Goal: Task Accomplishment & Management: Use online tool/utility

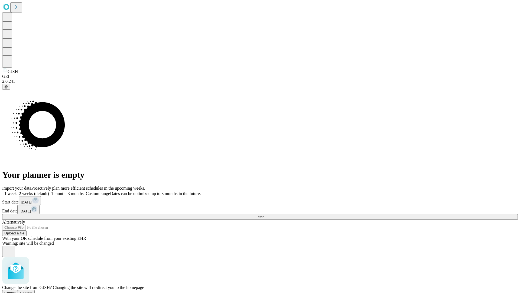
click at [33, 290] on span "Confirm" at bounding box center [26, 292] width 13 height 4
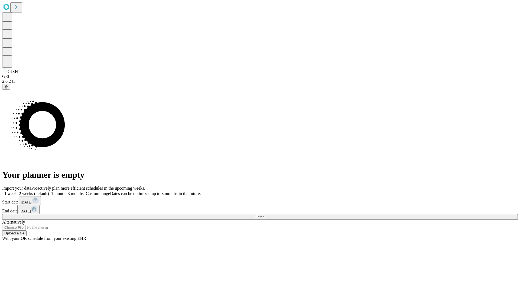
click at [66, 191] on label "1 month" at bounding box center [57, 193] width 17 height 5
click at [264, 215] on span "Fetch" at bounding box center [259, 217] width 9 height 4
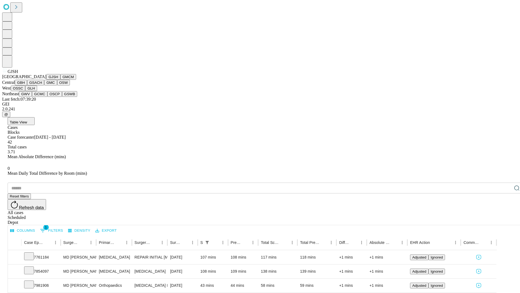
click at [60, 80] on button "GMCM" at bounding box center [68, 77] width 16 height 6
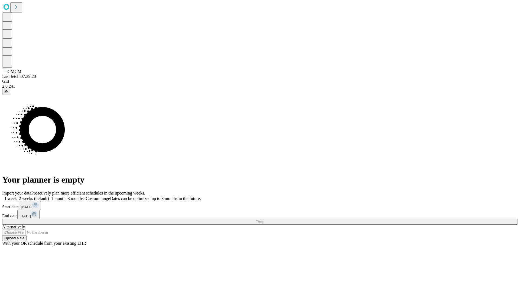
click at [66, 196] on label "1 month" at bounding box center [57, 198] width 17 height 5
click at [264, 219] on span "Fetch" at bounding box center [259, 221] width 9 height 4
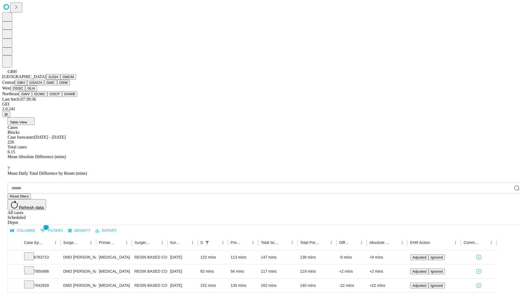
click at [42, 85] on button "GSACH" at bounding box center [35, 83] width 17 height 6
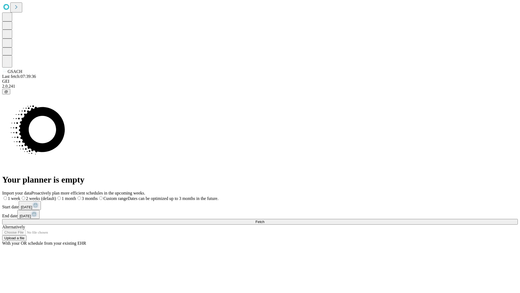
click at [76, 196] on label "1 month" at bounding box center [66, 198] width 20 height 5
click at [264, 219] on span "Fetch" at bounding box center [259, 221] width 9 height 4
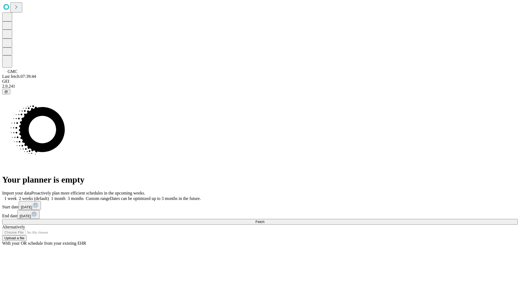
click at [66, 196] on label "1 month" at bounding box center [57, 198] width 17 height 5
click at [264, 219] on span "Fetch" at bounding box center [259, 221] width 9 height 4
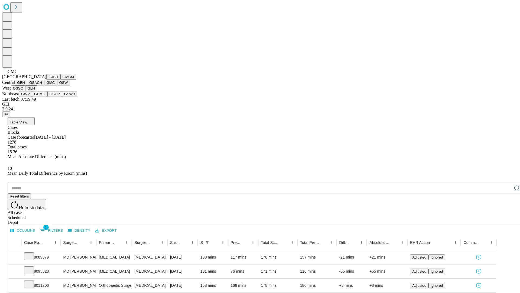
click at [57, 85] on button "OSW" at bounding box center [63, 83] width 13 height 6
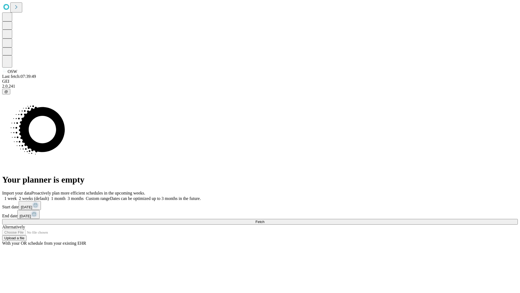
click at [66, 196] on label "1 month" at bounding box center [57, 198] width 17 height 5
click at [264, 219] on span "Fetch" at bounding box center [259, 221] width 9 height 4
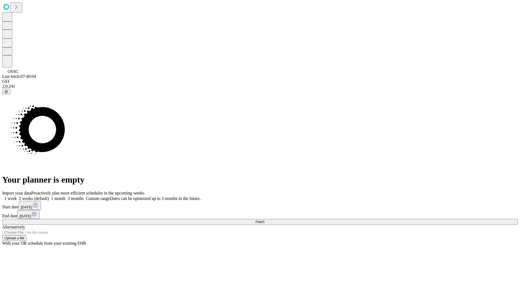
click at [264, 219] on span "Fetch" at bounding box center [259, 221] width 9 height 4
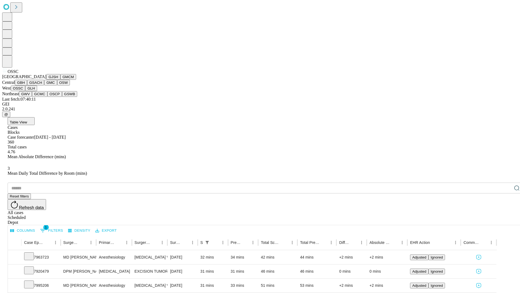
click at [37, 91] on button "GLH" at bounding box center [31, 88] width 12 height 6
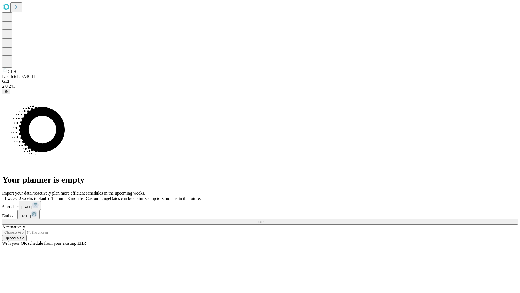
click at [66, 196] on label "1 month" at bounding box center [57, 198] width 17 height 5
click at [264, 219] on span "Fetch" at bounding box center [259, 221] width 9 height 4
click at [66, 196] on label "1 month" at bounding box center [57, 198] width 17 height 5
click at [264, 219] on span "Fetch" at bounding box center [259, 221] width 9 height 4
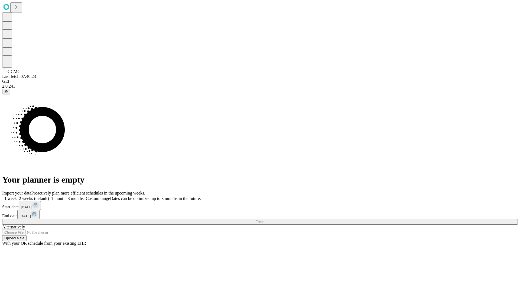
click at [66, 196] on label "1 month" at bounding box center [57, 198] width 17 height 5
click at [264, 219] on span "Fetch" at bounding box center [259, 221] width 9 height 4
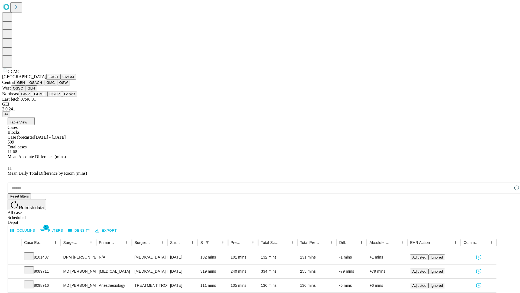
click at [47, 97] on button "OSCP" at bounding box center [54, 94] width 15 height 6
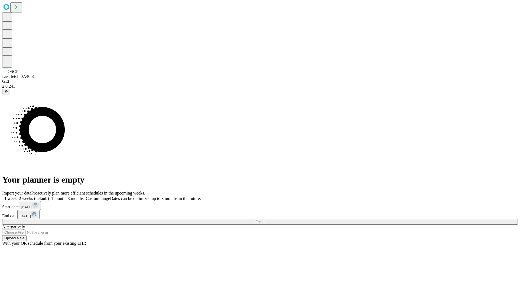
click at [66, 196] on label "1 month" at bounding box center [57, 198] width 17 height 5
click at [264, 219] on span "Fetch" at bounding box center [259, 221] width 9 height 4
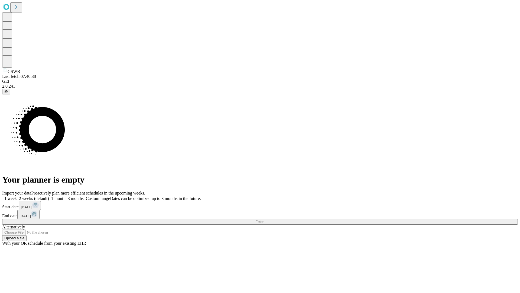
click at [66, 196] on label "1 month" at bounding box center [57, 198] width 17 height 5
click at [264, 219] on span "Fetch" at bounding box center [259, 221] width 9 height 4
